Goal: Check status: Check status

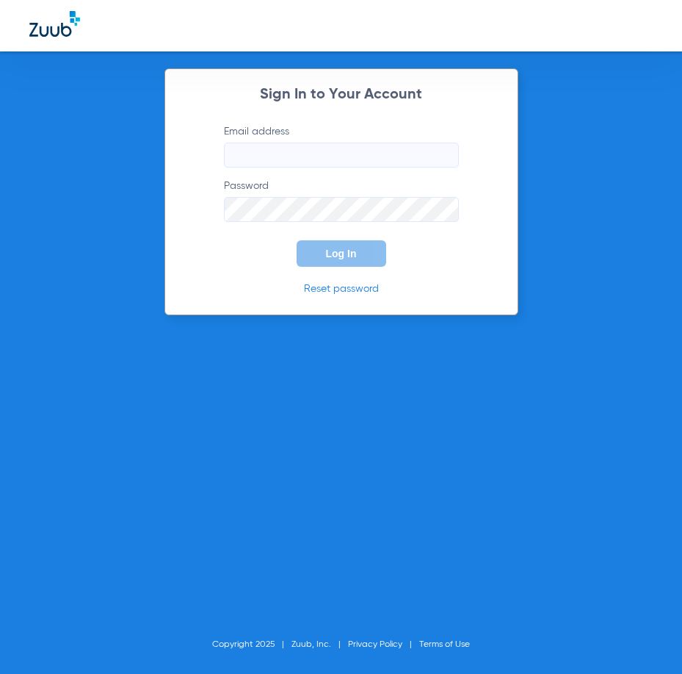
click at [288, 149] on input "Email address" at bounding box center [341, 155] width 235 height 25
type input "cortiz@theriodental.com"
click at [297, 240] on button "Log In" at bounding box center [342, 253] width 90 height 26
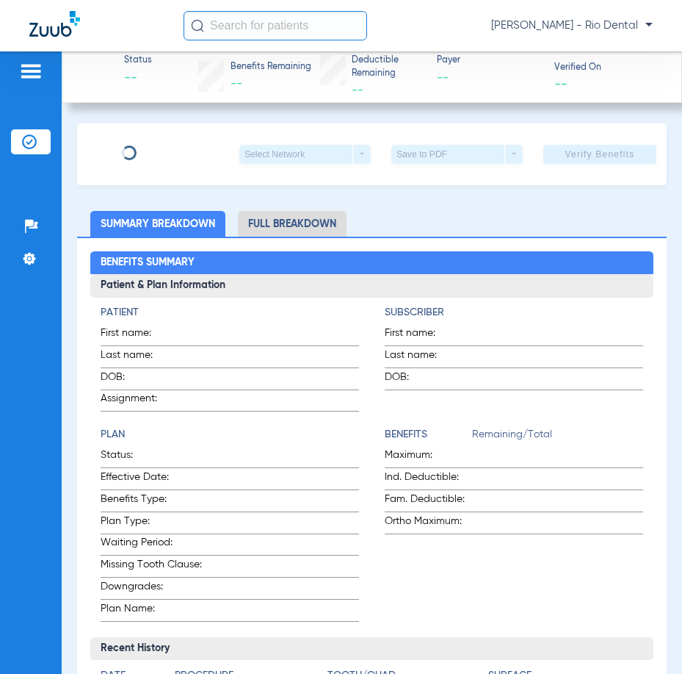
click at [316, 23] on input "text" at bounding box center [276, 25] width 184 height 29
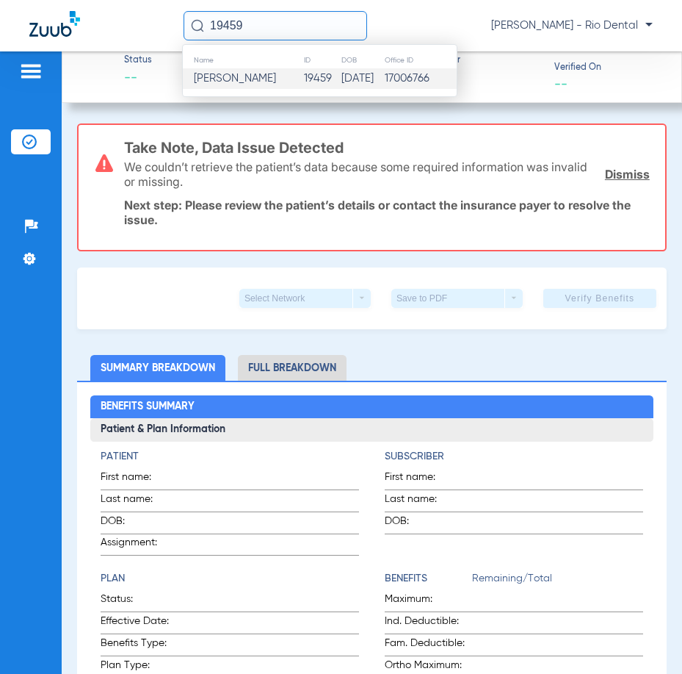
click at [303, 72] on td "19459" at bounding box center [321, 78] width 37 height 21
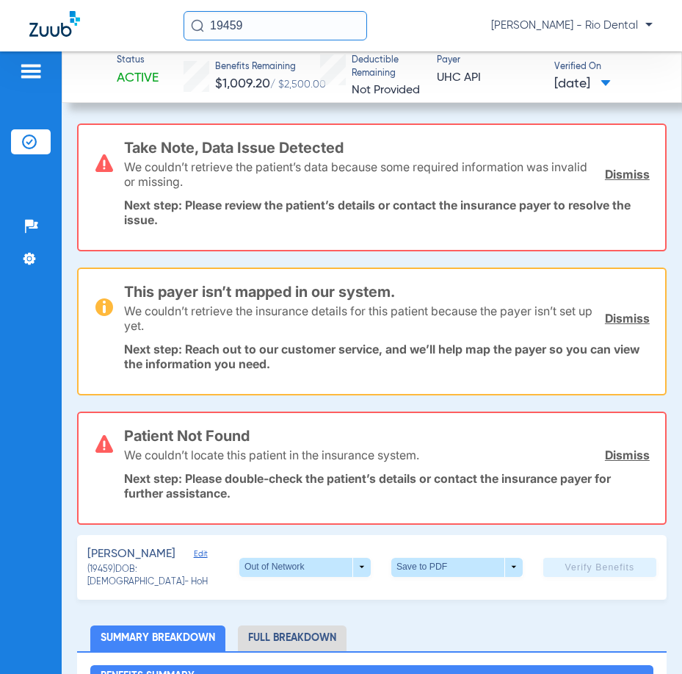
drag, startPoint x: 262, startPoint y: 24, endPoint x: 188, endPoint y: 31, distance: 73.8
click at [188, 31] on input "19459" at bounding box center [276, 25] width 184 height 29
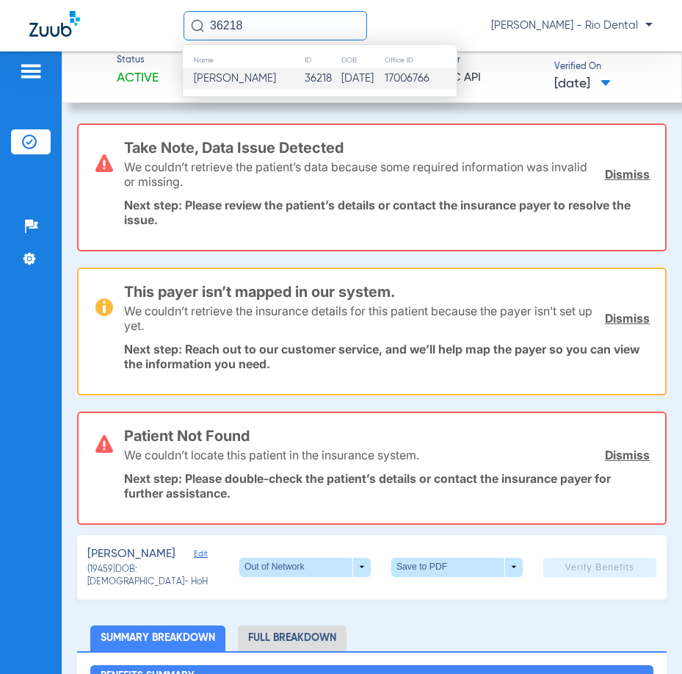
type input "36218"
click at [222, 71] on td "Roderick W Guice" at bounding box center [243, 78] width 121 height 21
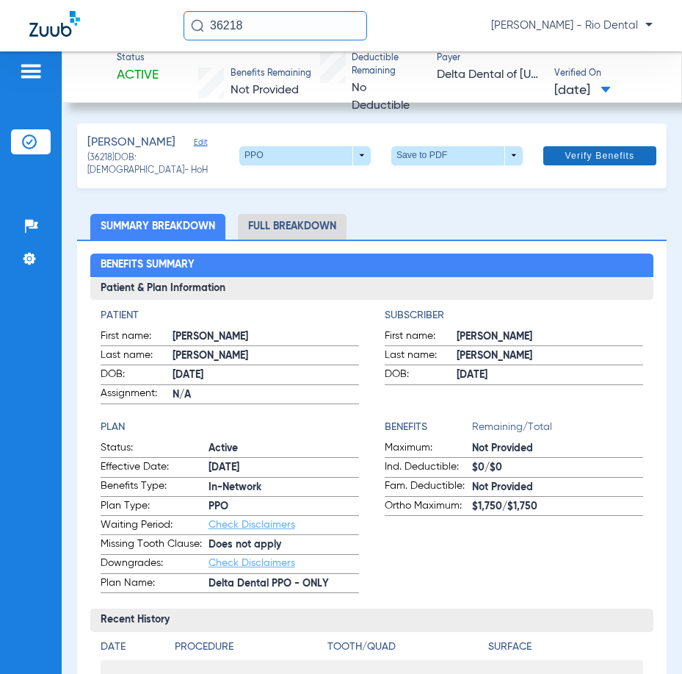
click at [591, 157] on span "Verify Benefits" at bounding box center [601, 156] width 70 height 12
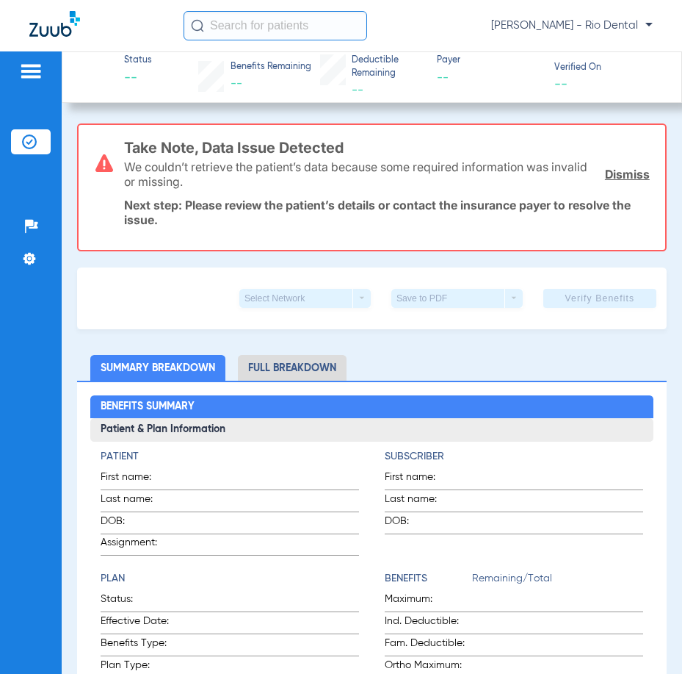
click at [255, 30] on input "text" at bounding box center [276, 25] width 184 height 29
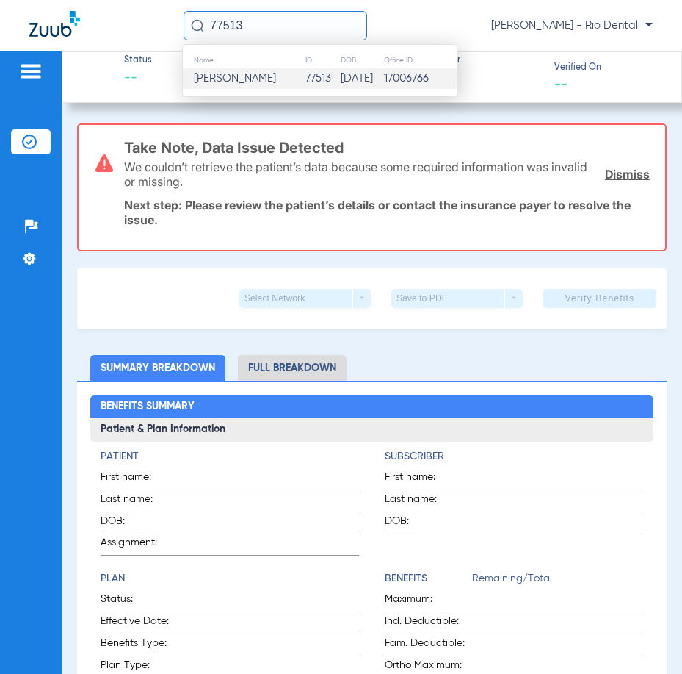
type input "77513"
click at [278, 86] on td "Joshua Amerine" at bounding box center [244, 78] width 122 height 21
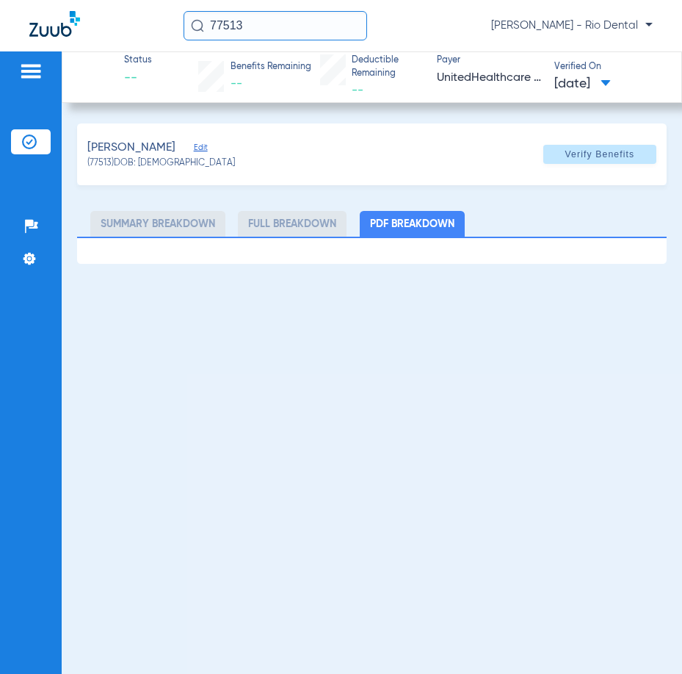
click at [593, 161] on span at bounding box center [600, 154] width 113 height 35
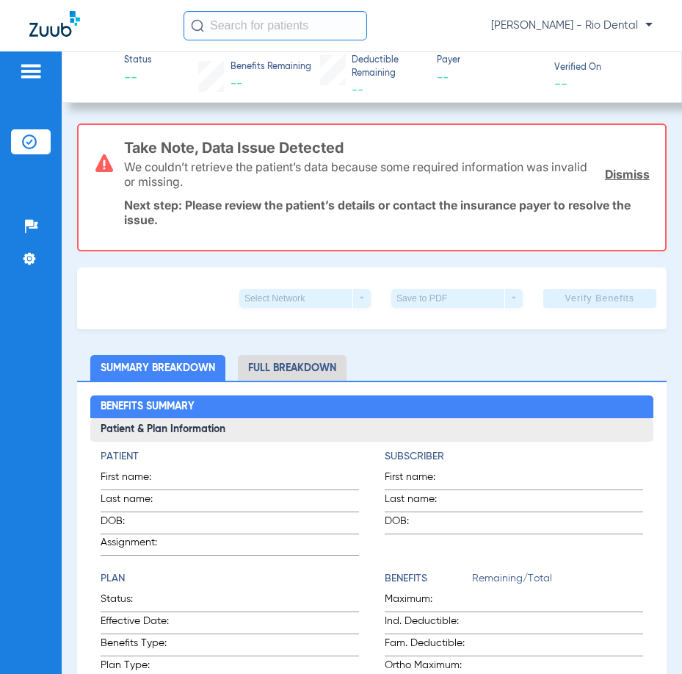
click at [300, 28] on input "text" at bounding box center [276, 25] width 184 height 29
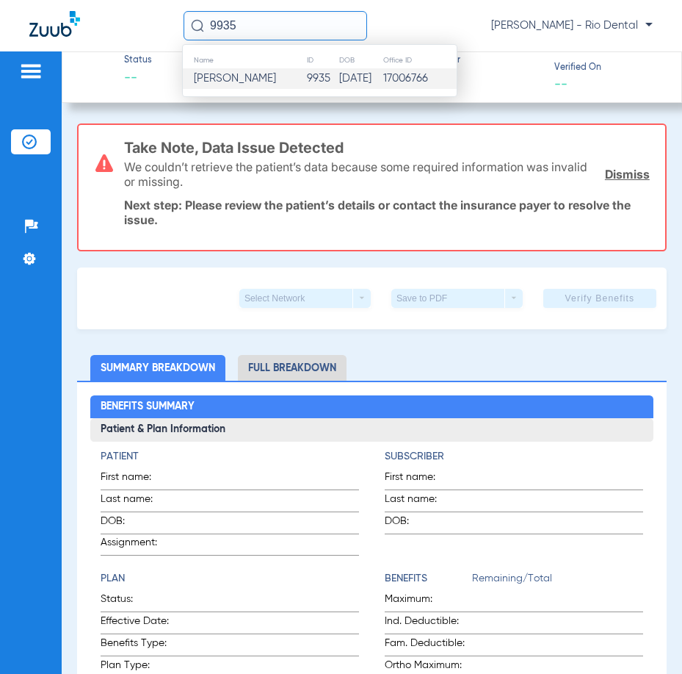
type input "9935"
click at [339, 79] on td "04/27/1976" at bounding box center [361, 78] width 44 height 21
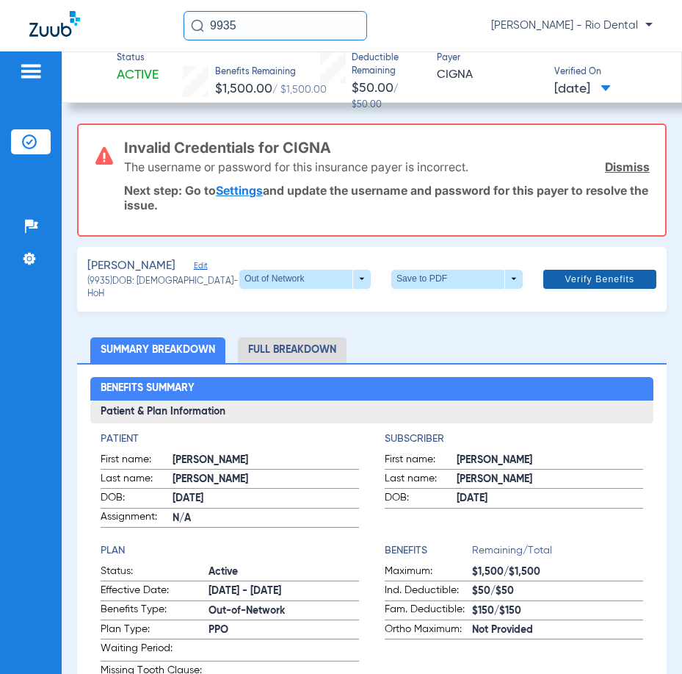
click at [577, 277] on span "Verify Benefits" at bounding box center [601, 279] width 70 height 12
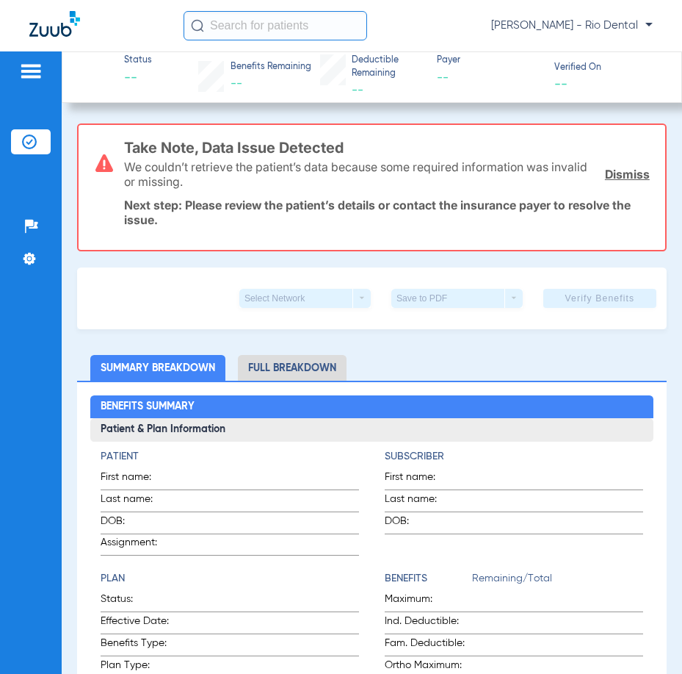
click at [323, 28] on input "text" at bounding box center [276, 25] width 184 height 29
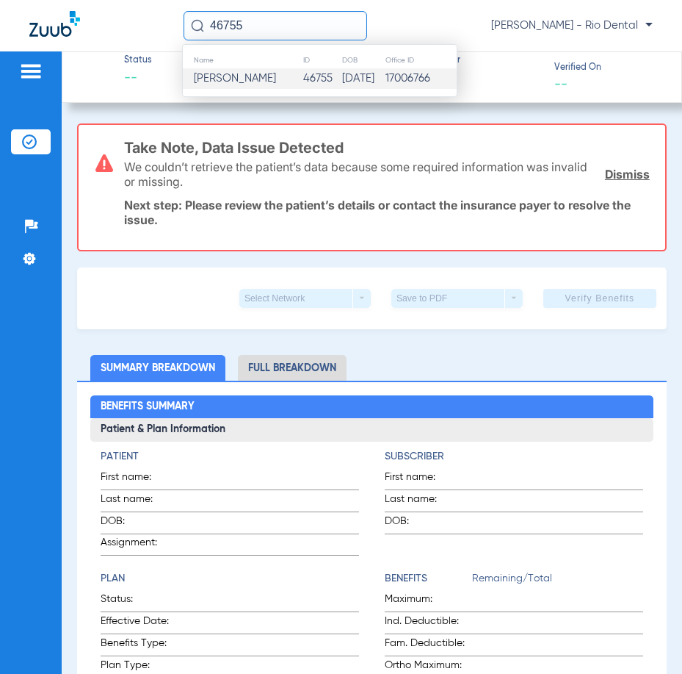
type input "46755"
click at [321, 85] on td "46755" at bounding box center [322, 78] width 39 height 21
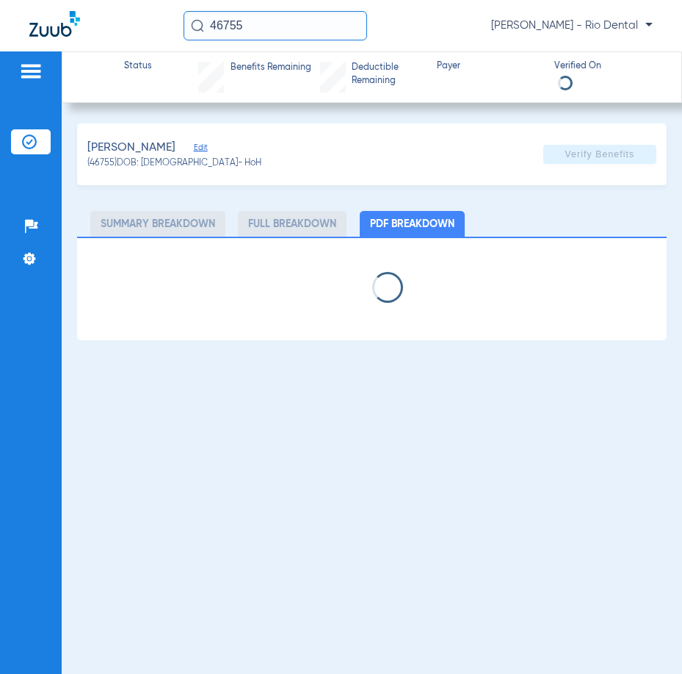
select select "page-width"
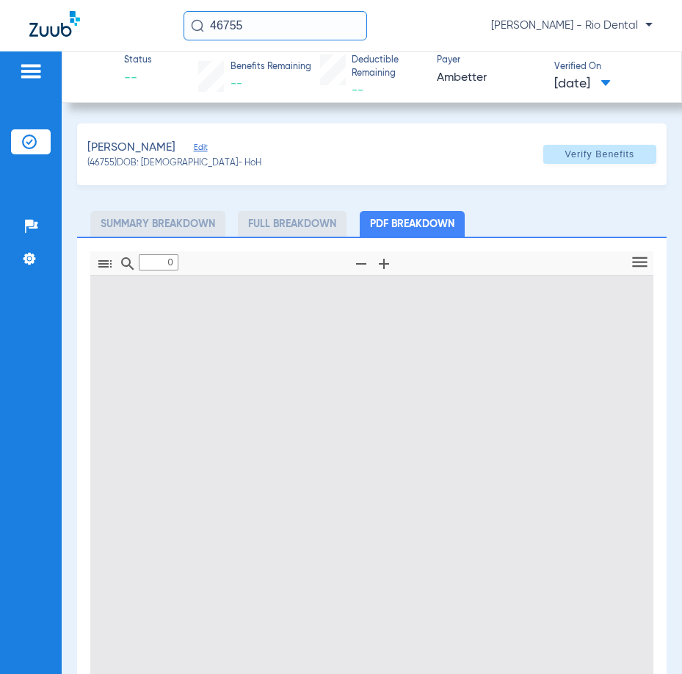
type input "1"
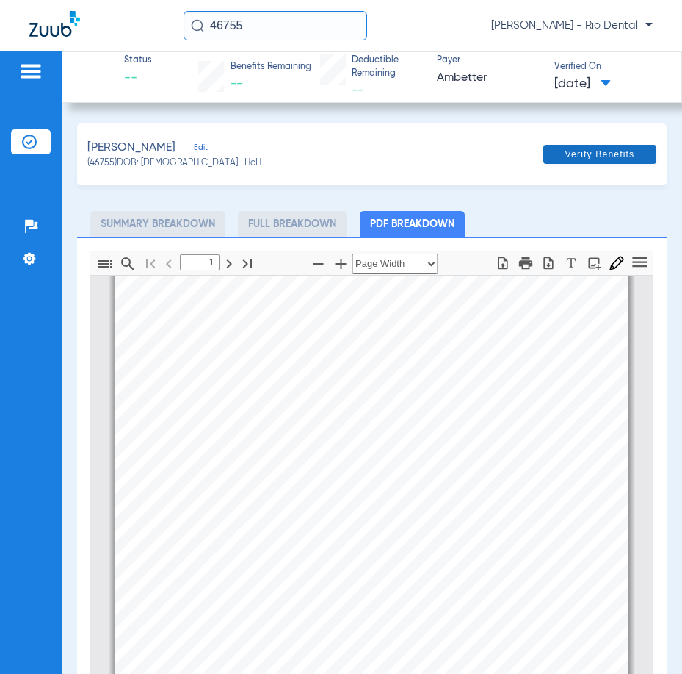
click at [619, 151] on span "Verify Benefits" at bounding box center [601, 154] width 70 height 12
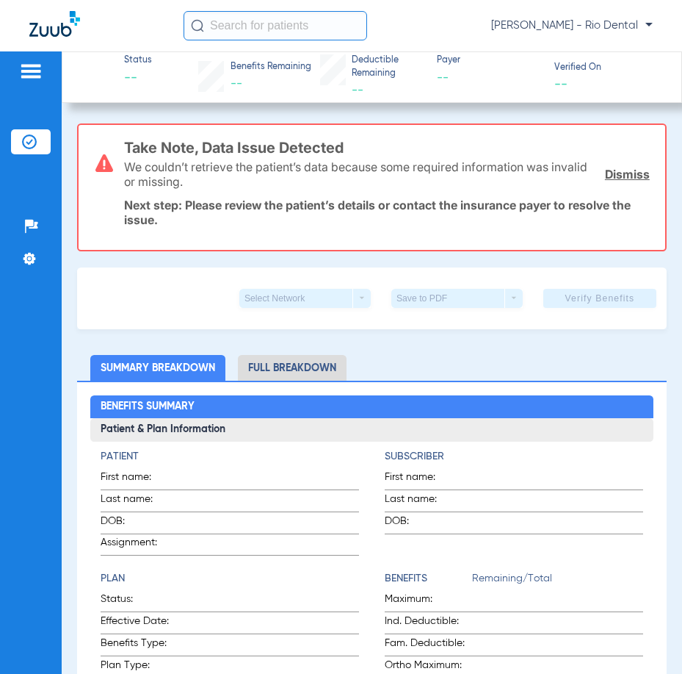
click at [297, 30] on input "text" at bounding box center [276, 25] width 184 height 29
type input "7"
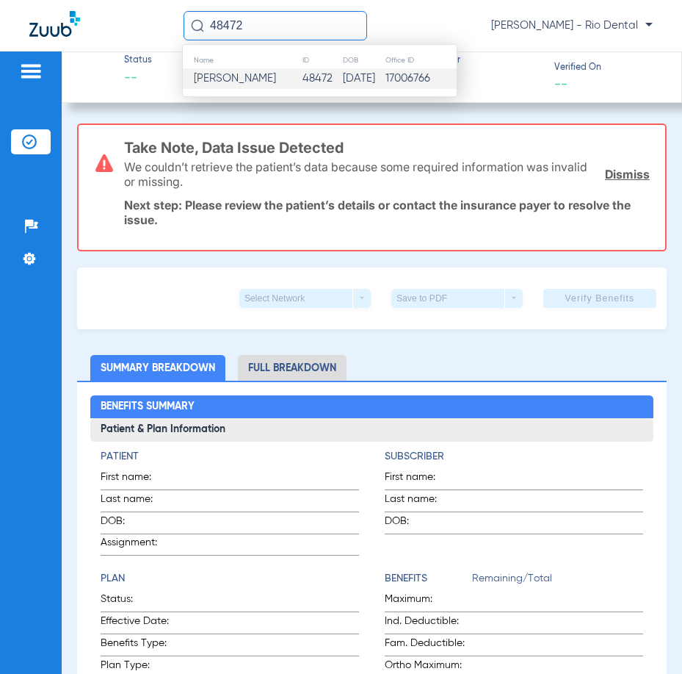
type input "48472"
click at [278, 71] on td "[PERSON_NAME]" at bounding box center [242, 78] width 119 height 21
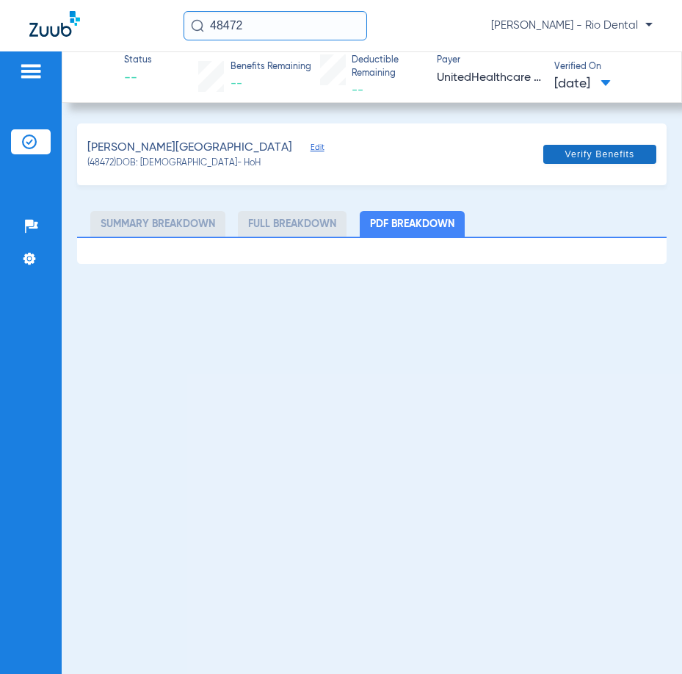
click at [606, 160] on span "Verify Benefits" at bounding box center [601, 154] width 70 height 12
